Goal: Navigation & Orientation: Understand site structure

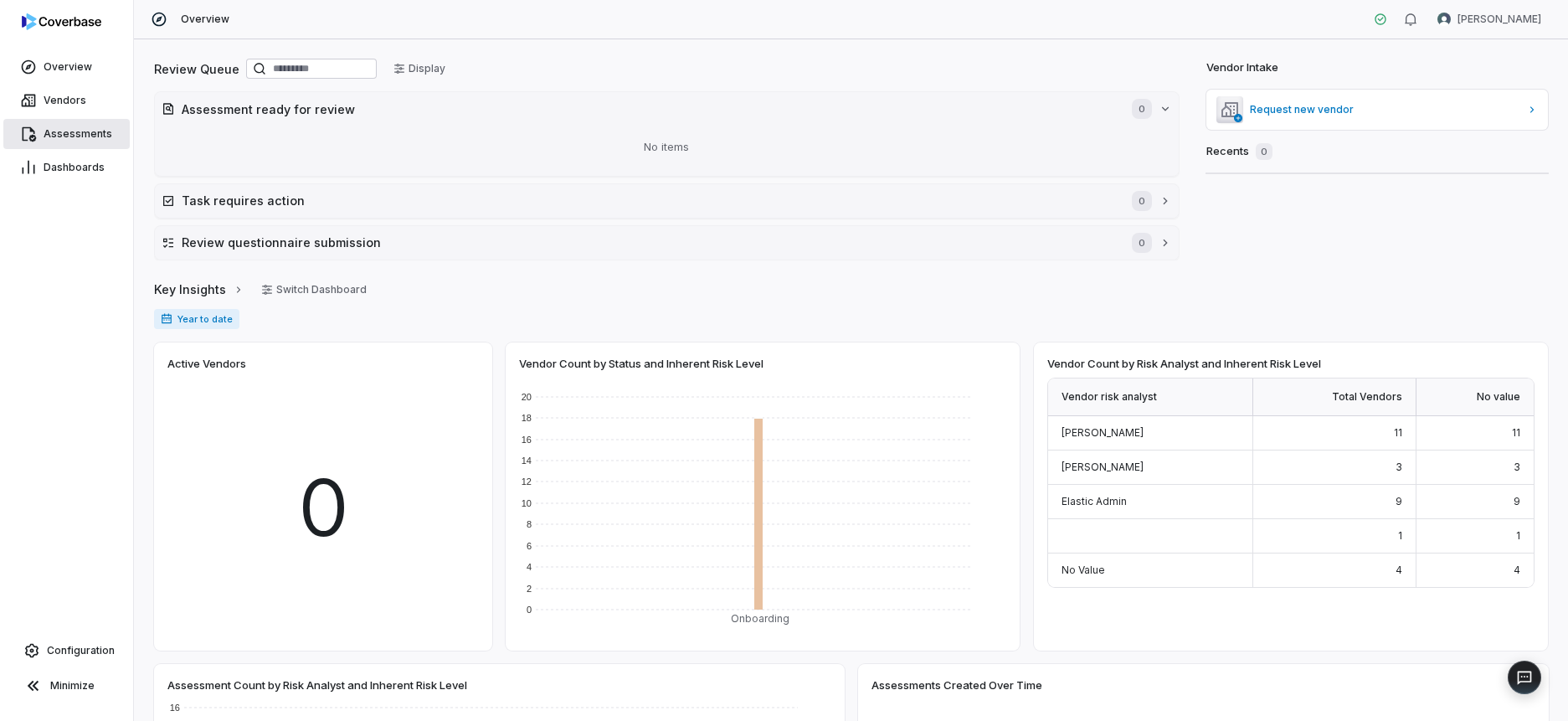
click at [48, 135] on span "Assessments" at bounding box center [77, 134] width 69 height 13
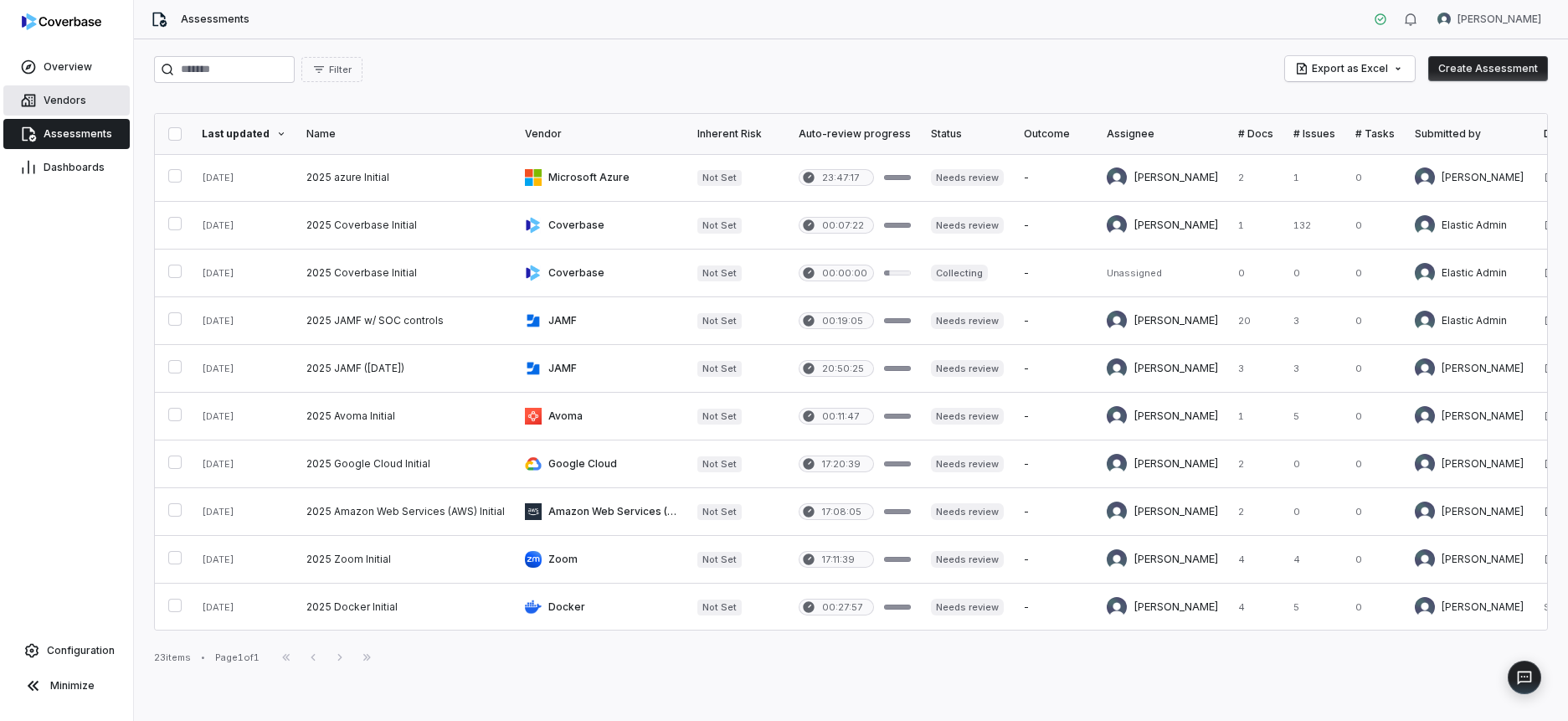
click at [62, 85] on link "Vendors" at bounding box center [67, 100] width 127 height 30
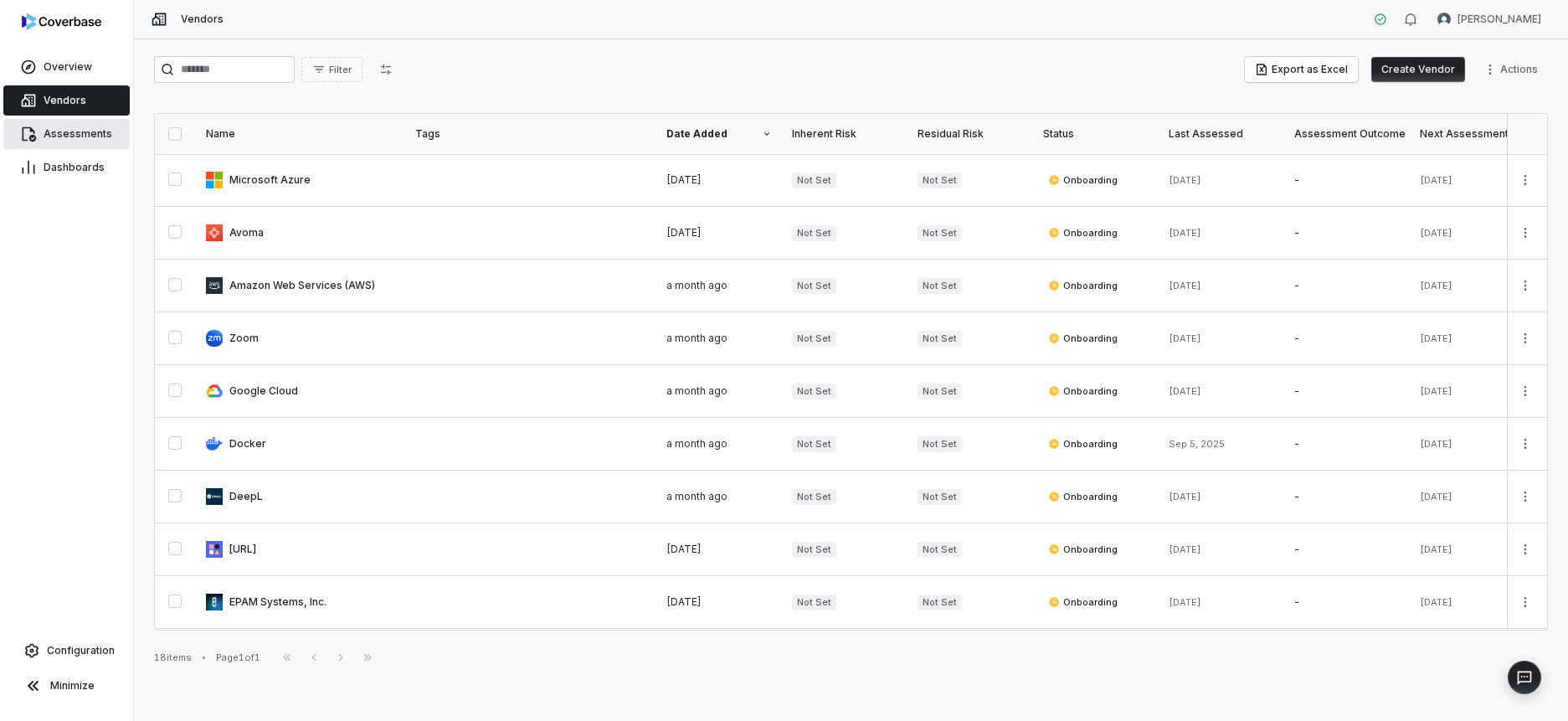
click at [62, 135] on span "Assessments" at bounding box center [77, 134] width 69 height 13
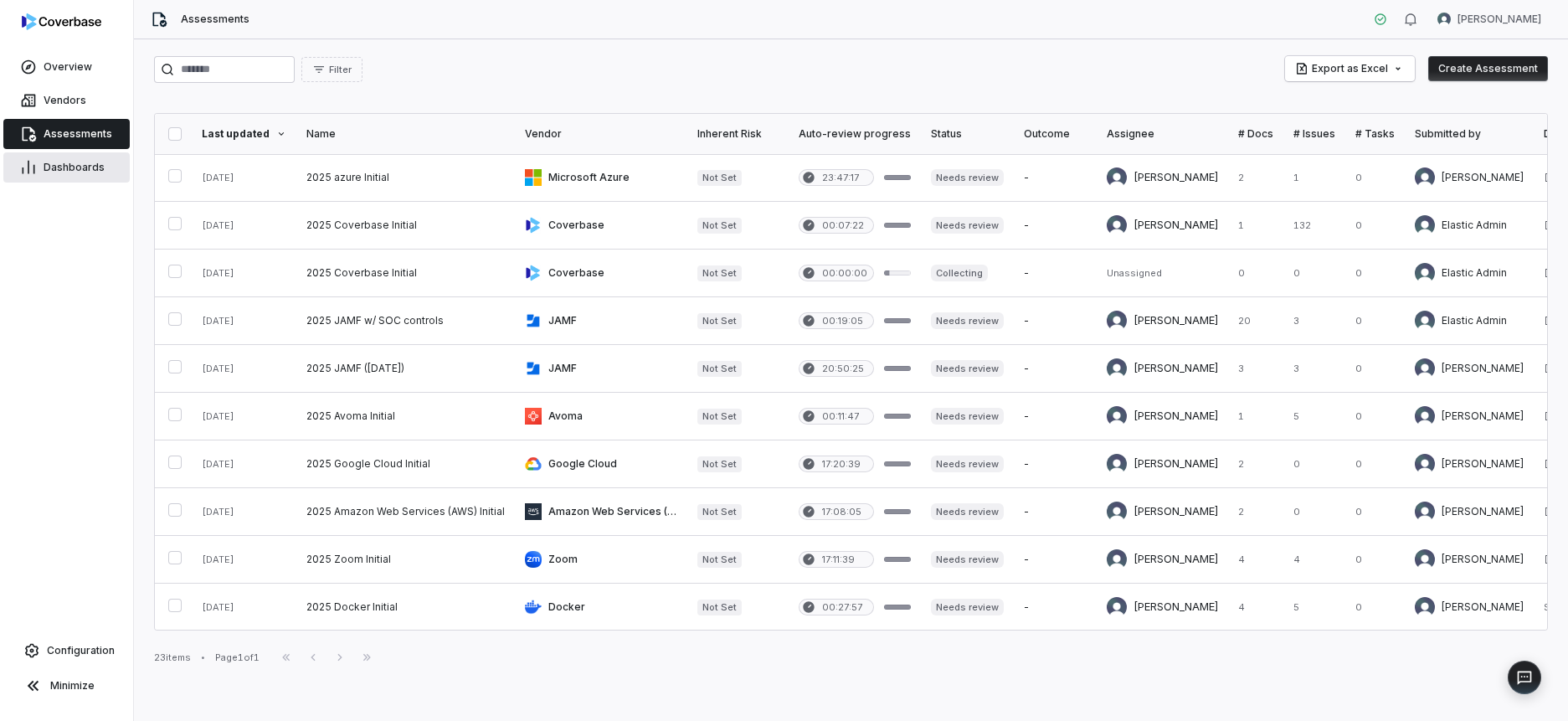
click at [62, 167] on span "Dashboards" at bounding box center [74, 167] width 61 height 13
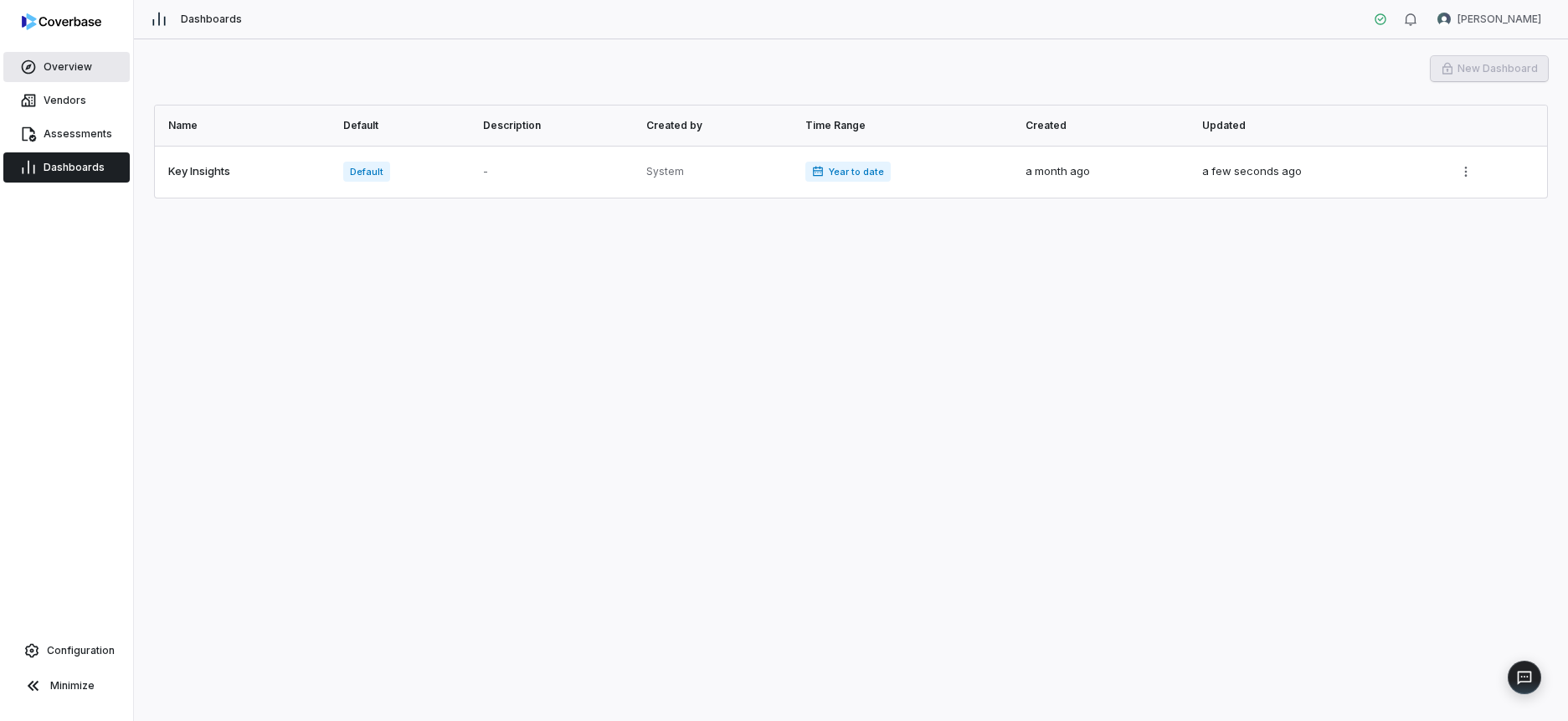
click at [58, 56] on link "Overview" at bounding box center [67, 67] width 127 height 30
